Goal: Task Accomplishment & Management: Understand process/instructions

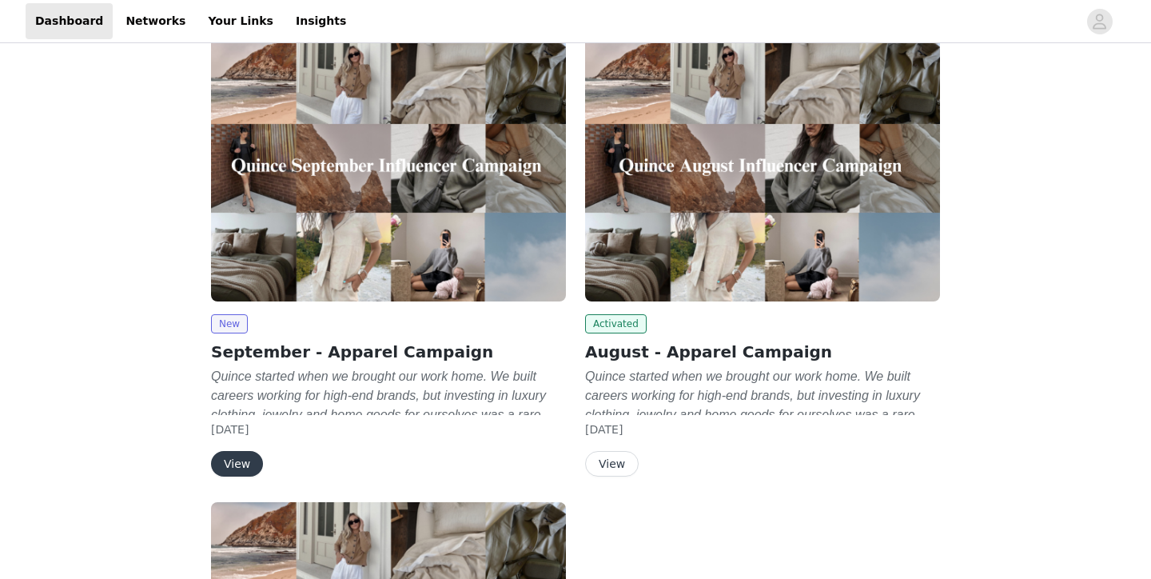
scroll to position [107, 0]
click at [241, 461] on button "View" at bounding box center [237, 463] width 52 height 26
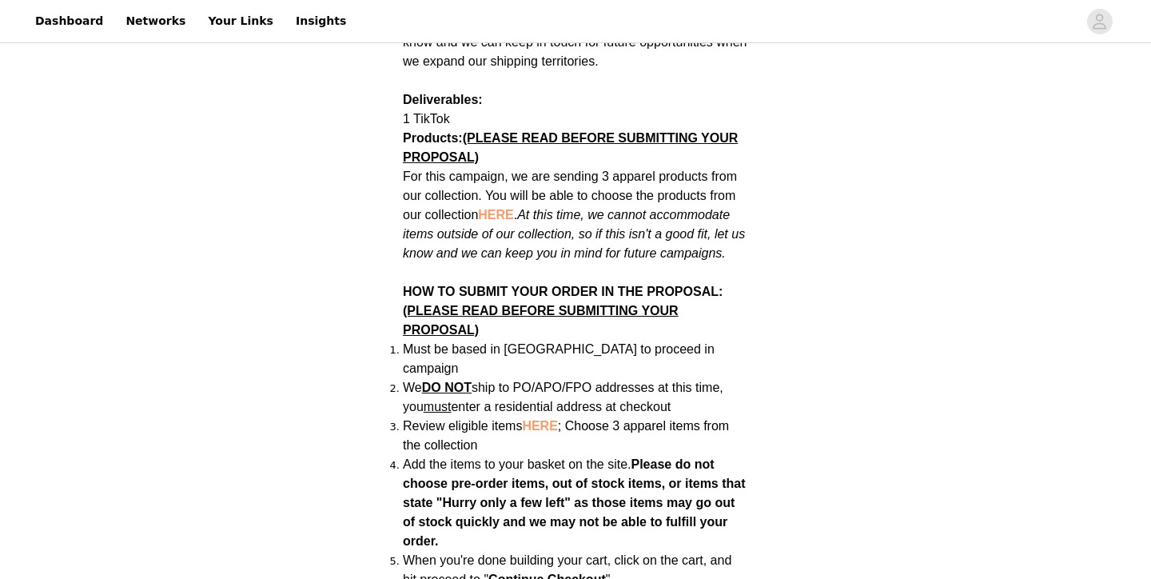
scroll to position [910, 0]
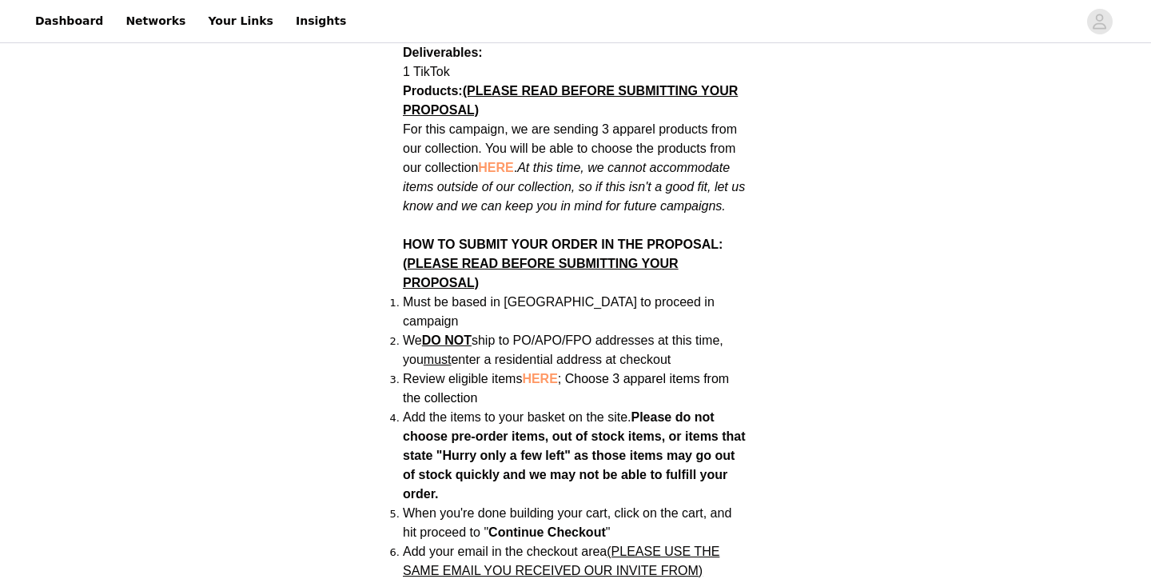
click at [537, 372] on span "HERE" at bounding box center [539, 379] width 35 height 14
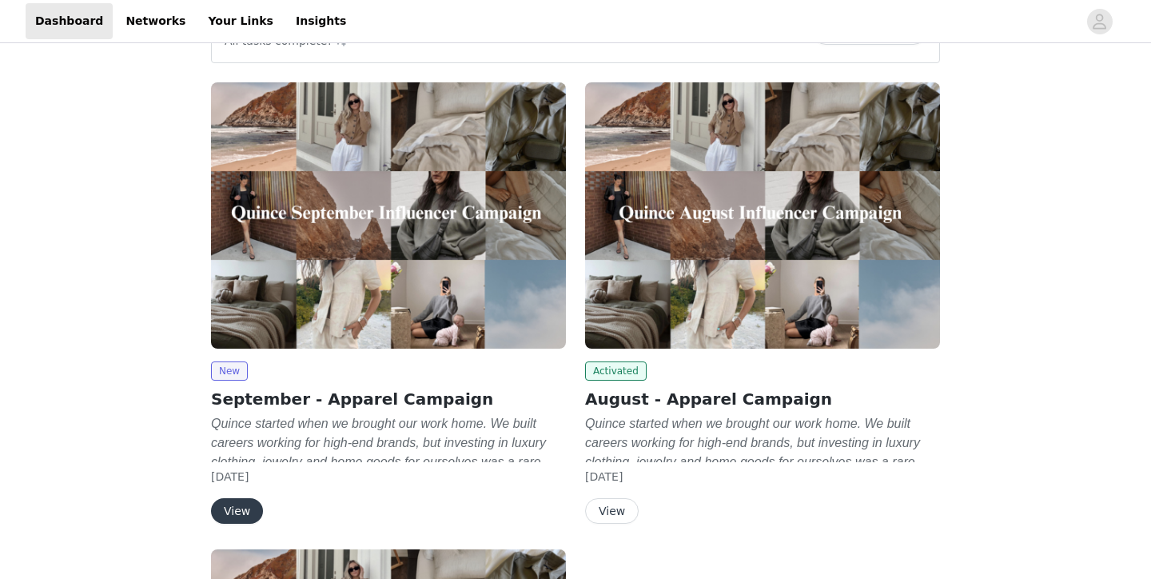
scroll to position [161, 0]
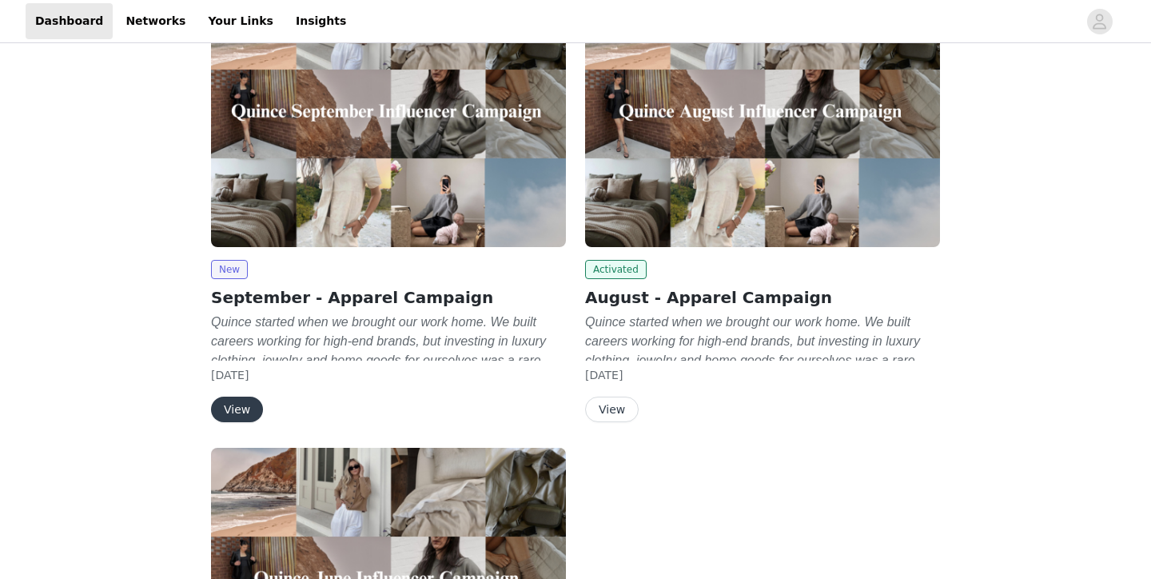
click at [222, 401] on button "View" at bounding box center [237, 410] width 52 height 26
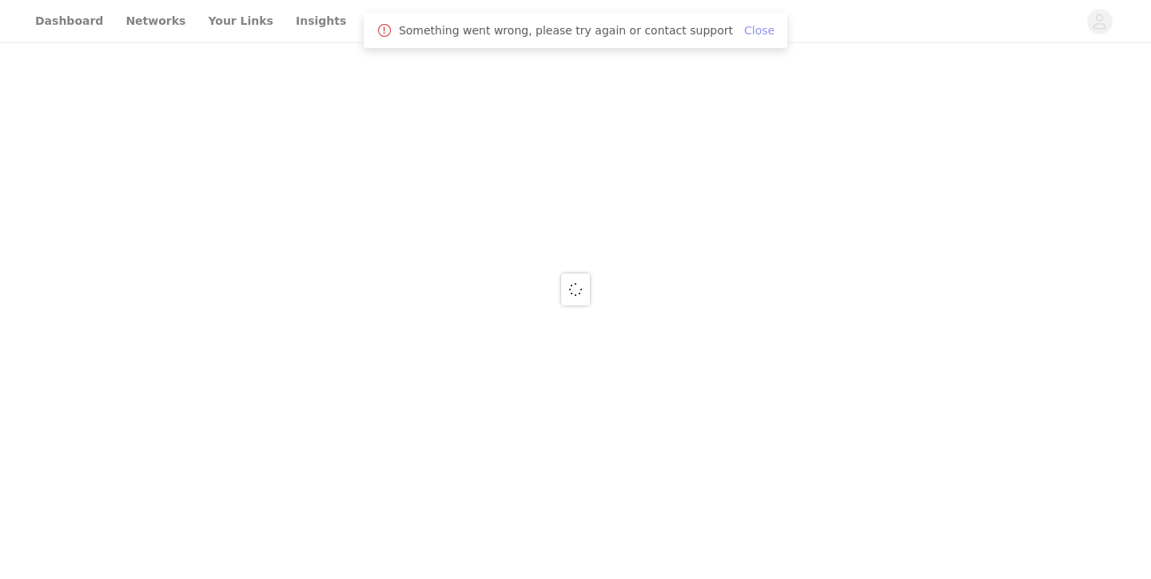
click at [748, 33] on link "Close" at bounding box center [759, 30] width 30 height 13
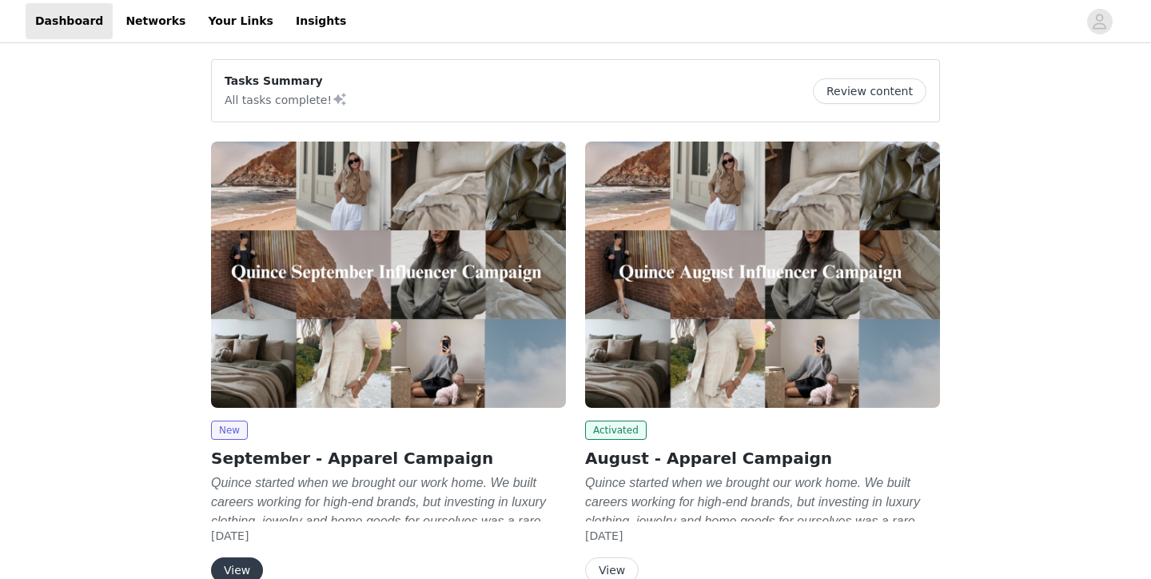
click at [243, 557] on button "View" at bounding box center [237, 570] width 52 height 26
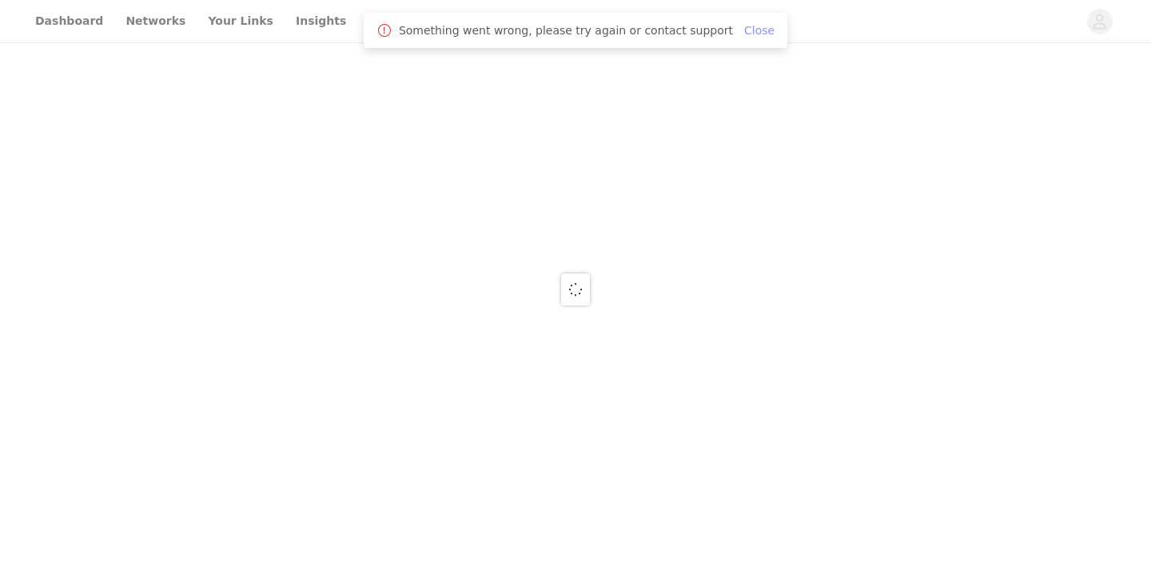
click at [744, 34] on link "Close" at bounding box center [759, 30] width 30 height 13
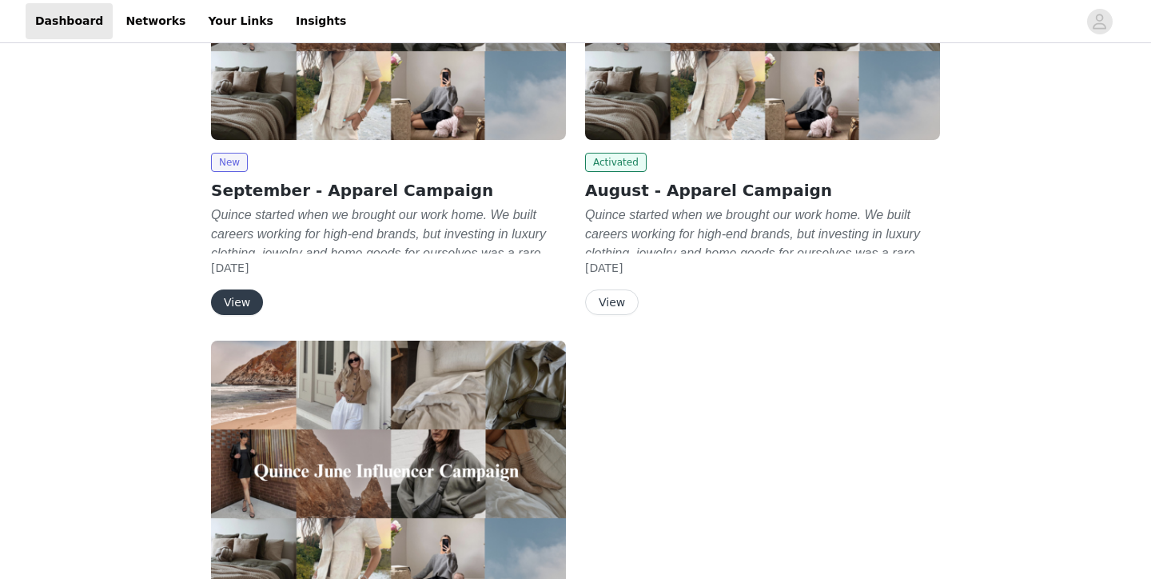
scroll to position [385, 0]
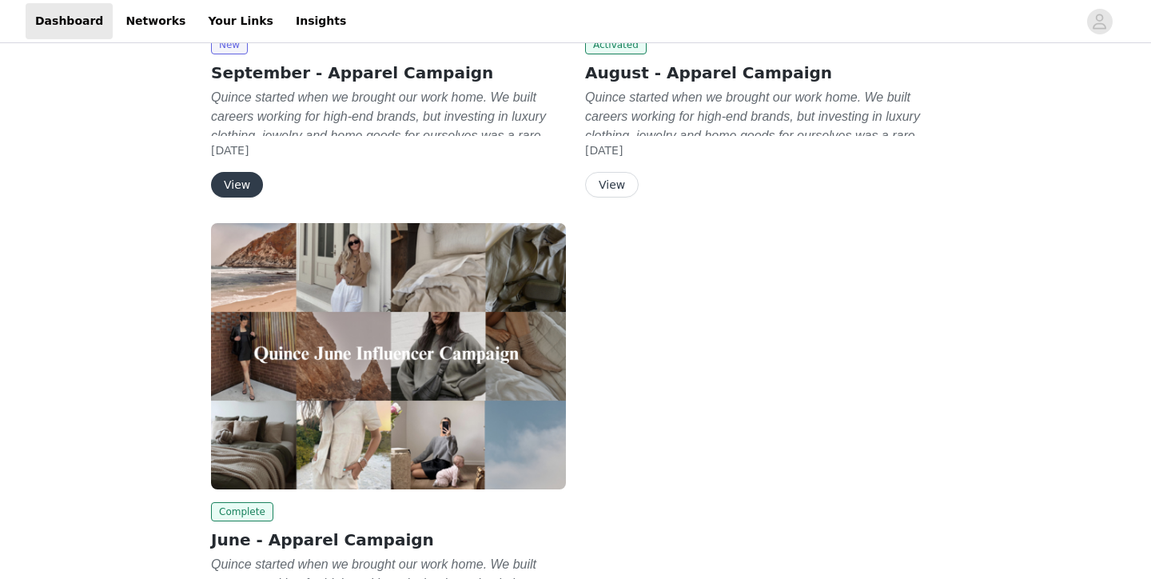
click at [242, 178] on button "View" at bounding box center [237, 185] width 52 height 26
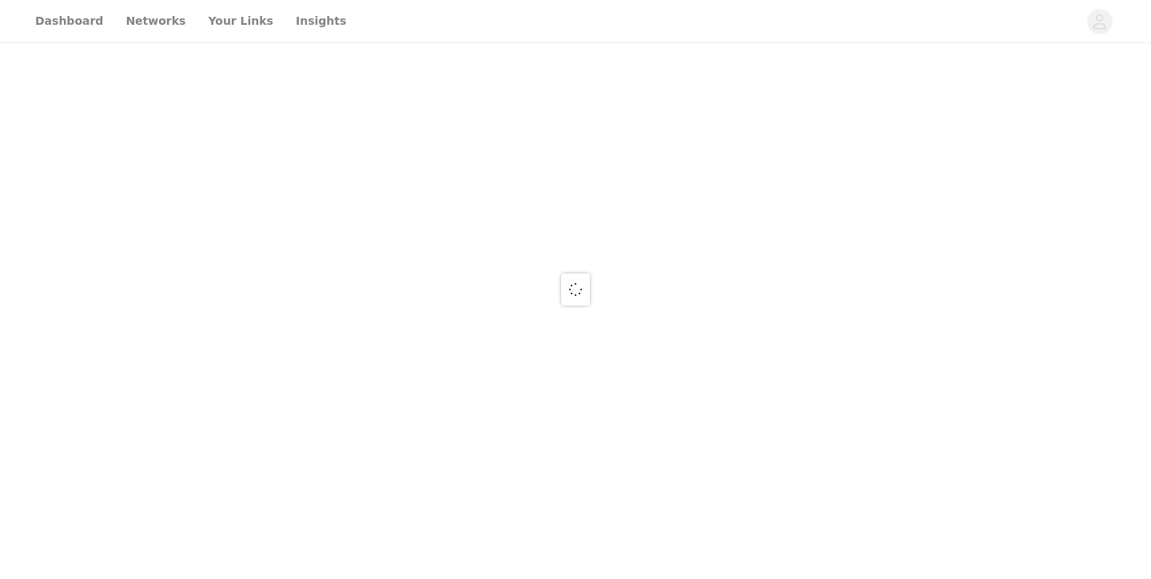
click at [293, 27] on div at bounding box center [575, 289] width 1151 height 579
click at [194, 18] on div at bounding box center [575, 289] width 1151 height 579
click at [124, 16] on div at bounding box center [575, 289] width 1151 height 579
click at [78, 28] on div at bounding box center [575, 289] width 1151 height 579
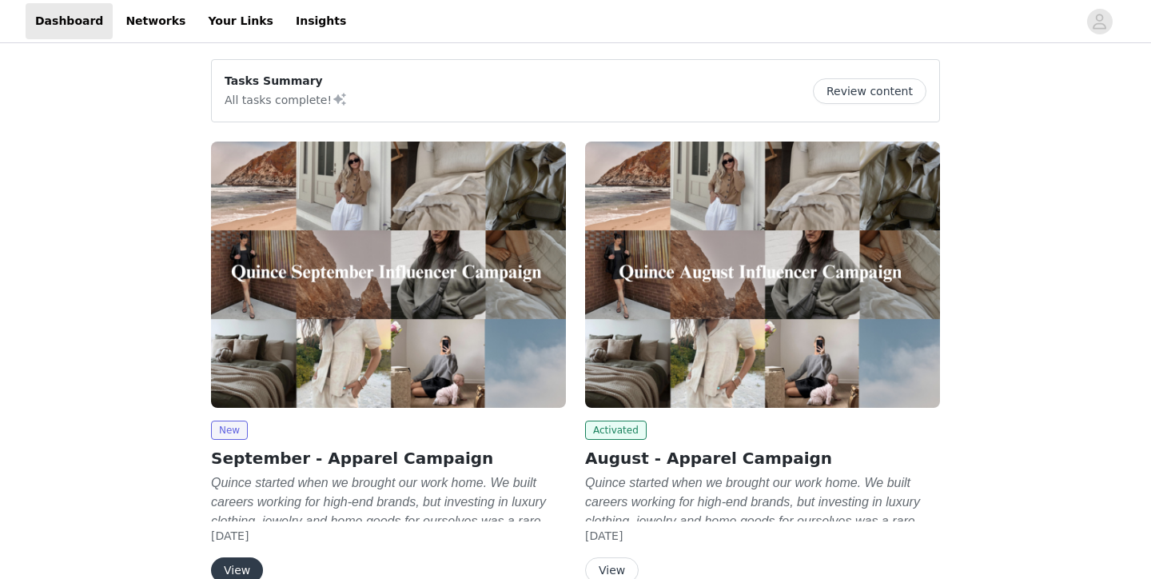
click at [236, 564] on button "View" at bounding box center [237, 570] width 52 height 26
